Goal: Task Accomplishment & Management: Manage account settings

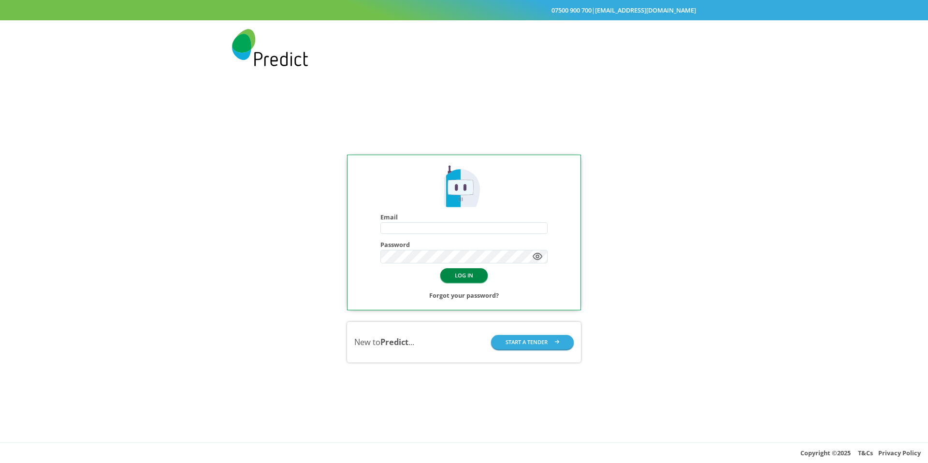
type input "**********"
click at [468, 274] on button "LOG IN" at bounding box center [463, 275] width 47 height 14
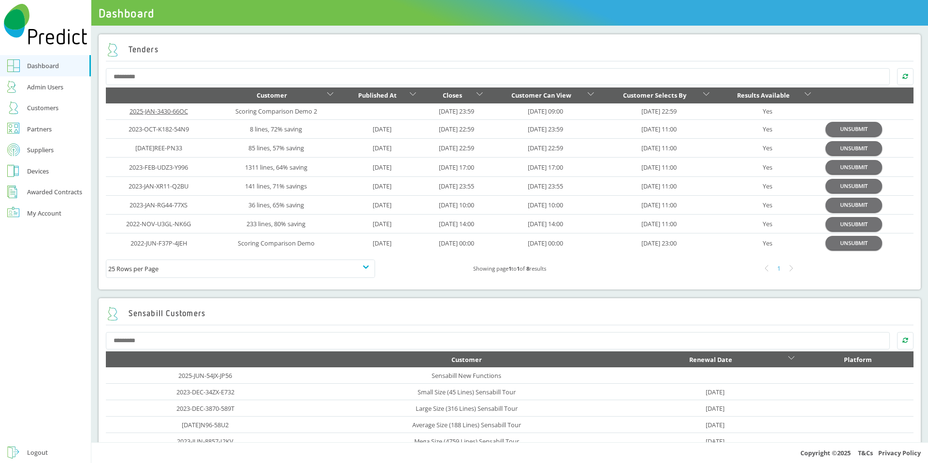
click at [165, 109] on link "2025-JAN-3430-66OC" at bounding box center [159, 111] width 58 height 9
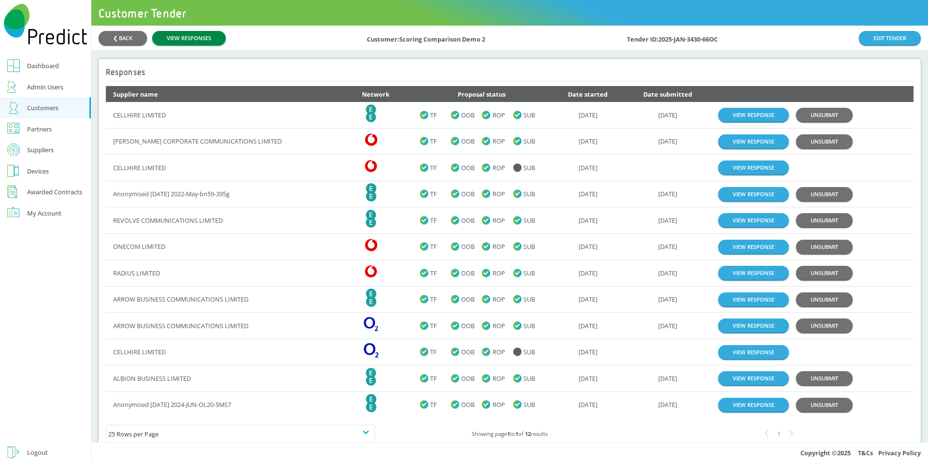
click at [202, 40] on link "VIEW RESPONSES" at bounding box center [188, 38] width 73 height 14
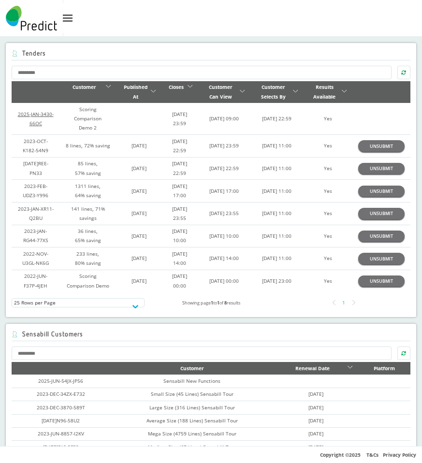
click at [41, 117] on link "2025-JAN-3430-66OC" at bounding box center [36, 119] width 36 height 16
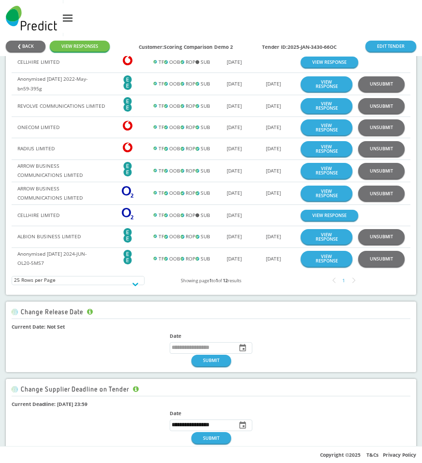
scroll to position [95, 0]
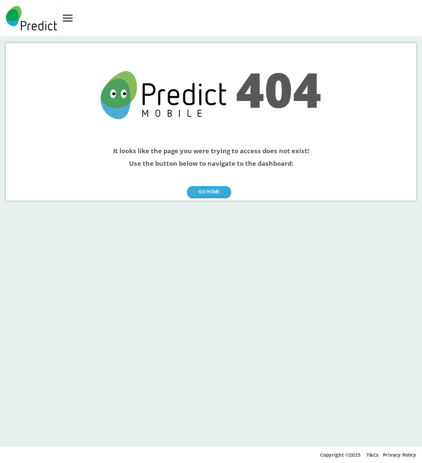
click at [160, 101] on img at bounding box center [164, 95] width 126 height 48
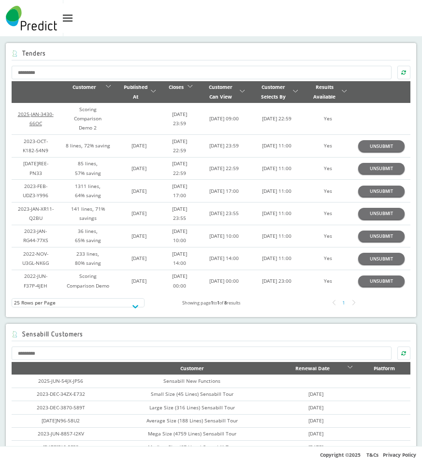
click at [25, 121] on link "2025-JAN-3430-66OC" at bounding box center [36, 119] width 36 height 16
